Goal: Find specific fact: Find specific fact

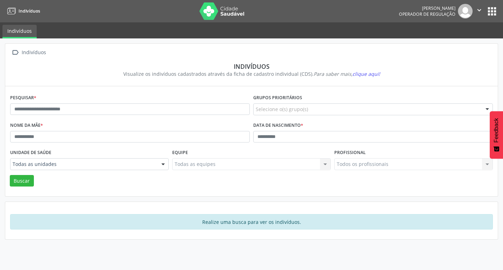
click at [105, 102] on div "Pesquisar *" at bounding box center [129, 106] width 243 height 28
click at [116, 104] on input "text" at bounding box center [129, 109] width 239 height 12
type input "**********"
click at [10, 175] on button "Buscar" at bounding box center [22, 181] width 24 height 12
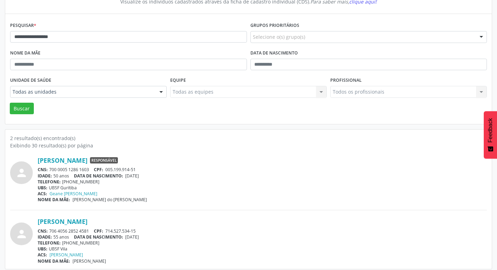
scroll to position [76, 0]
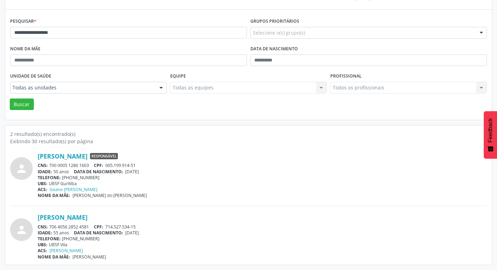
drag, startPoint x: 68, startPoint y: 165, endPoint x: 92, endPoint y: 164, distance: 23.7
click at [92, 164] on div "CNS: 700 0005 1286 1603 CPF: 005.199.914-51" at bounding box center [263, 165] width 450 height 6
copy div "700 0005 1286 1603"
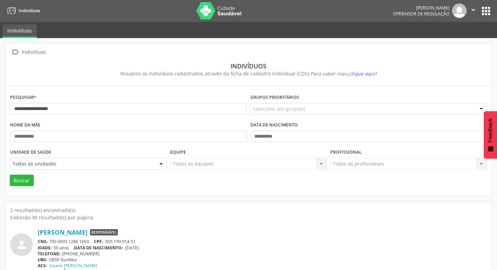
scroll to position [0, 0]
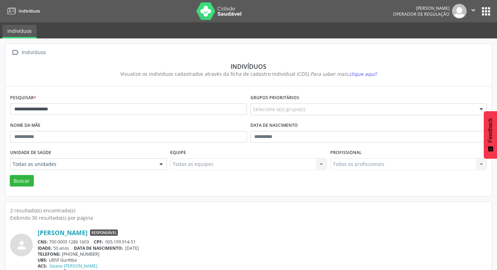
click at [491, 10] on button "apps" at bounding box center [486, 11] width 12 height 12
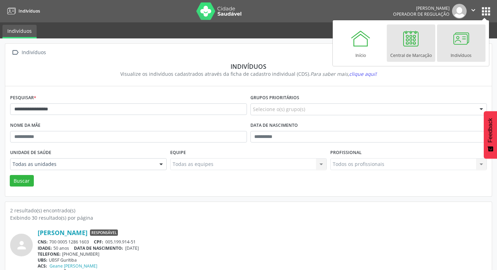
click at [406, 46] on div at bounding box center [411, 38] width 21 height 21
